Goal: Navigation & Orientation: Find specific page/section

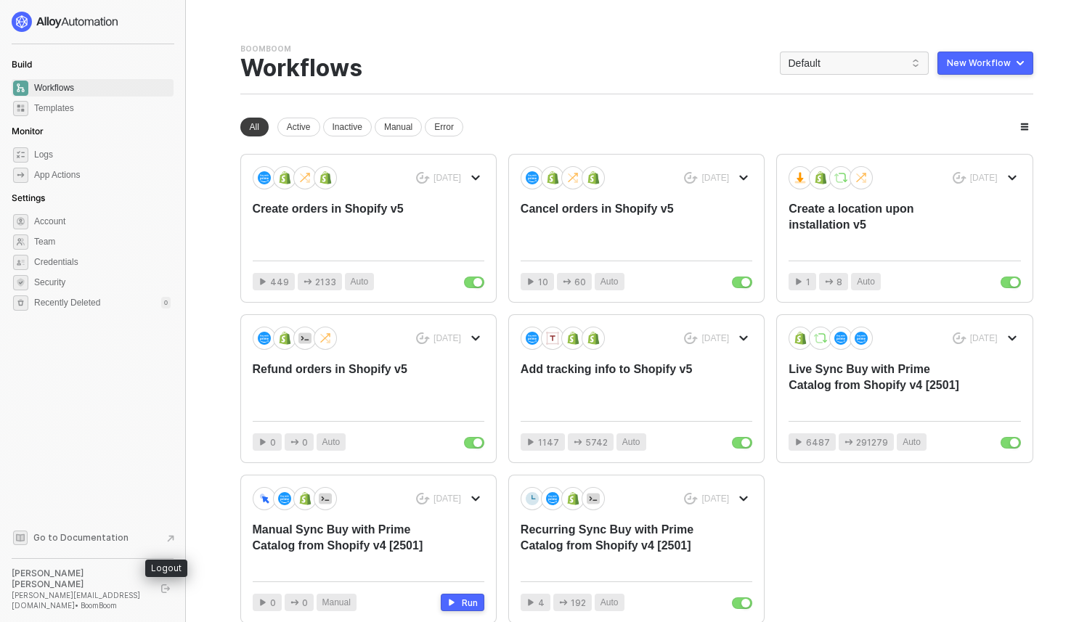
click at [160, 595] on button "button" at bounding box center [165, 588] width 17 height 17
